Goal: Transaction & Acquisition: Purchase product/service

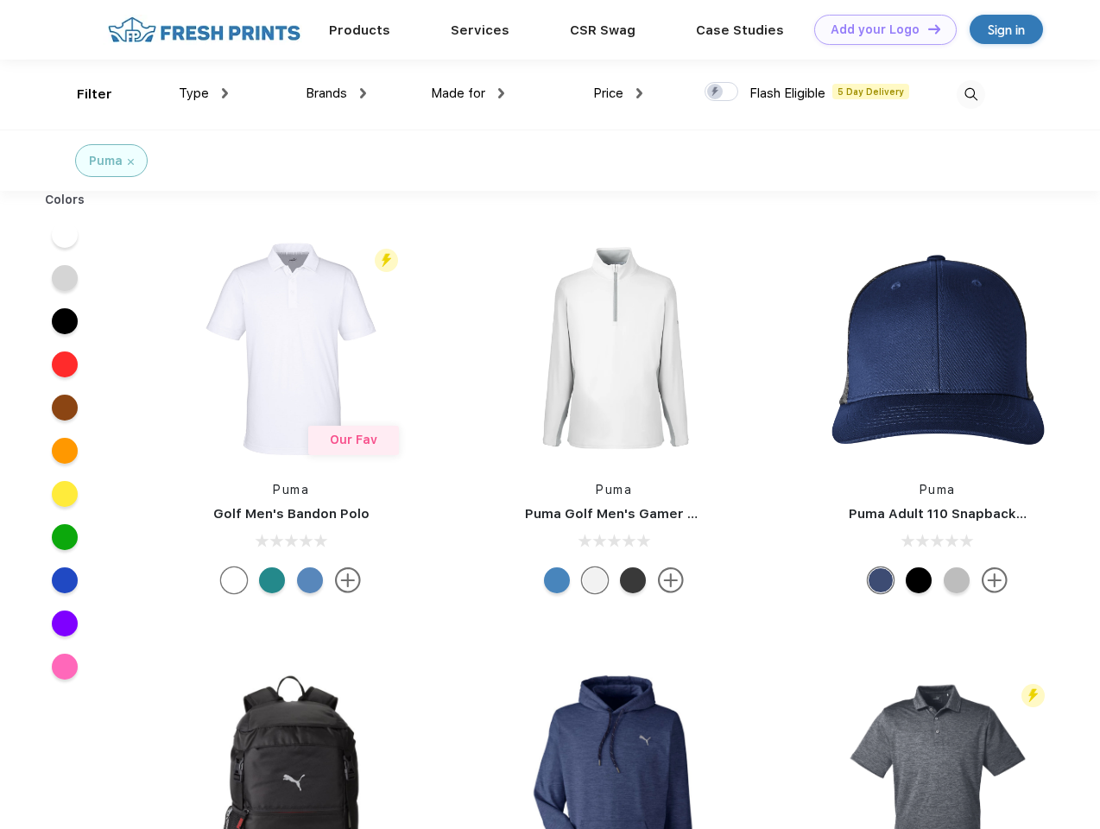
scroll to position [1, 0]
click at [879, 29] on link "Add your Logo Design Tool" at bounding box center [885, 30] width 142 height 30
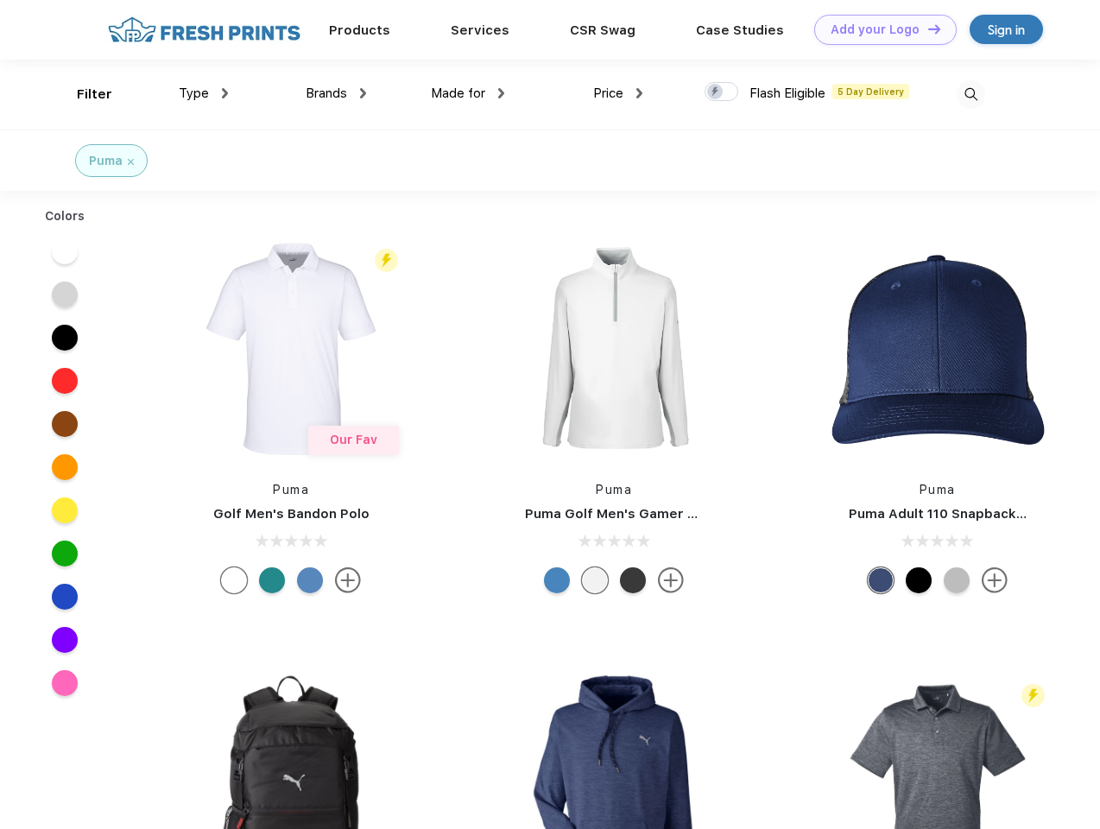
click at [0, 0] on div "Design Tool" at bounding box center [0, 0] width 0 height 0
click at [927, 28] on link "Add your Logo Design Tool" at bounding box center [885, 30] width 142 height 30
click at [83, 94] on div "Filter" at bounding box center [94, 95] width 35 height 20
click at [204, 93] on span "Type" at bounding box center [194, 93] width 30 height 16
click at [336, 93] on span "Brands" at bounding box center [326, 93] width 41 height 16
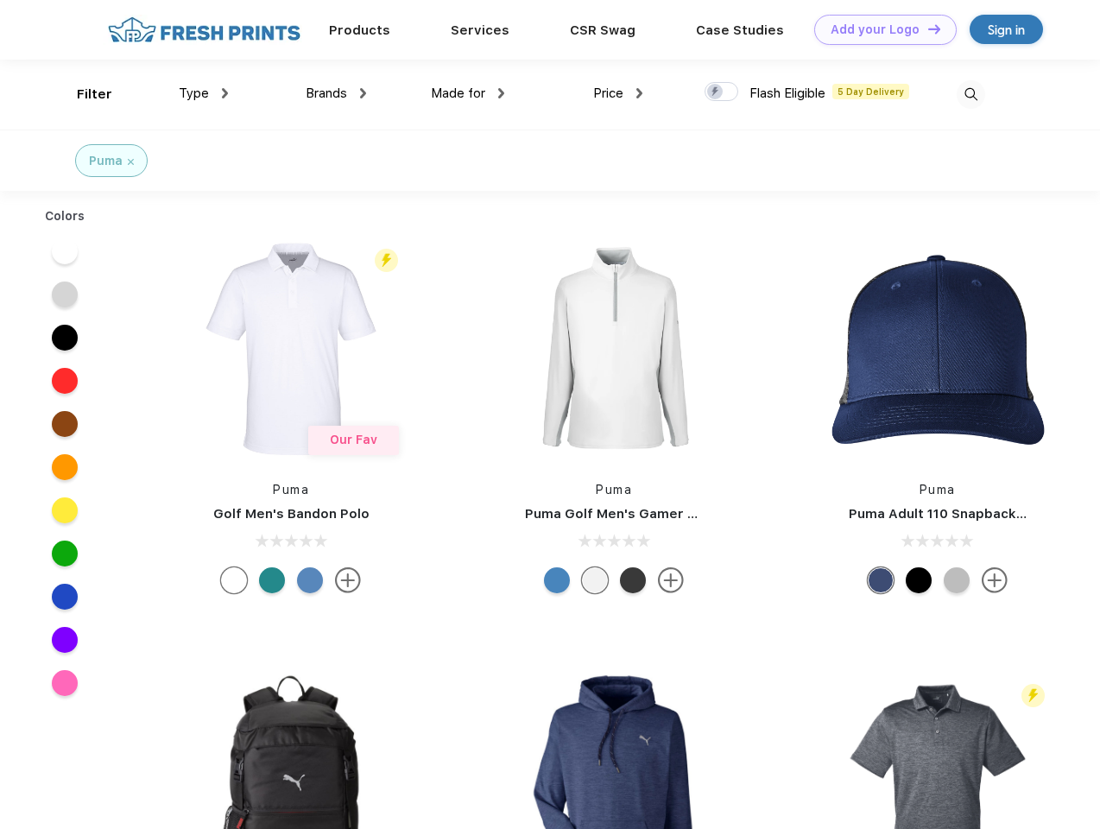
click at [468, 93] on span "Made for" at bounding box center [458, 93] width 54 height 16
click at [618, 93] on span "Price" at bounding box center [608, 93] width 30 height 16
click at [722, 92] on div at bounding box center [722, 91] width 34 height 19
click at [716, 92] on input "checkbox" at bounding box center [710, 86] width 11 height 11
click at [971, 94] on img at bounding box center [971, 94] width 28 height 28
